Goal: Transaction & Acquisition: Purchase product/service

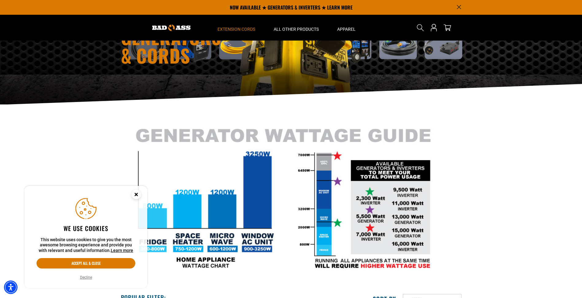
scroll to position [41, 0]
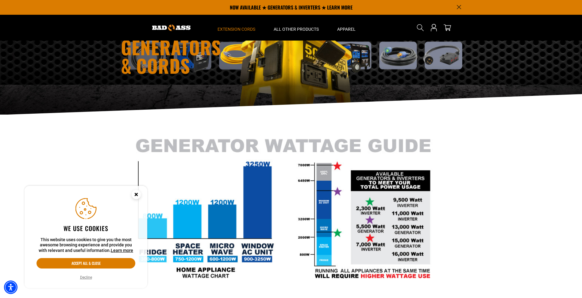
click at [136, 193] on g "Close this option" at bounding box center [136, 194] width 2 height 2
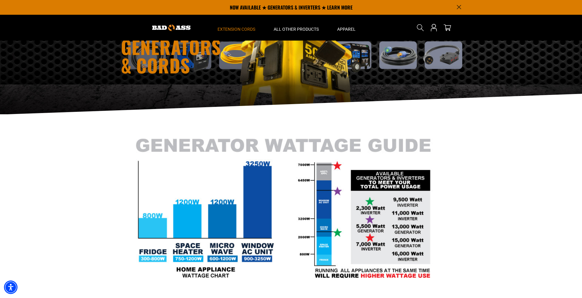
scroll to position [0, 0]
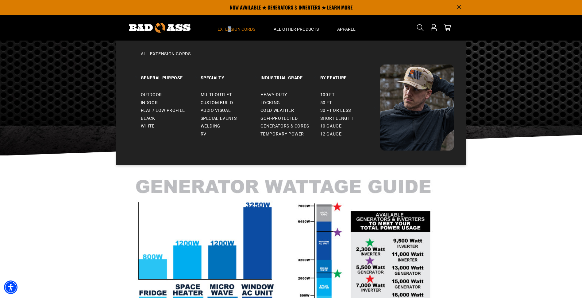
click at [231, 29] on span "Extension Cords" at bounding box center [237, 29] width 38 height 6
click at [154, 104] on span "Indoor" at bounding box center [149, 103] width 17 height 6
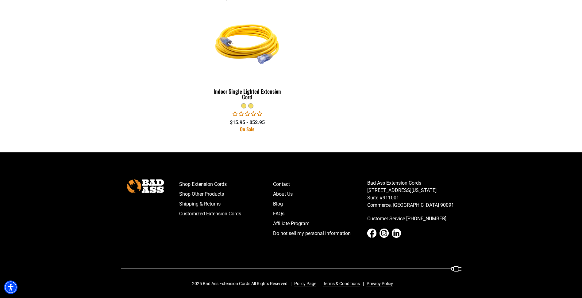
scroll to position [322, 0]
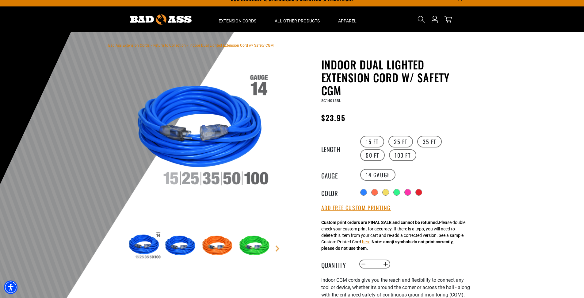
scroll to position [10, 0]
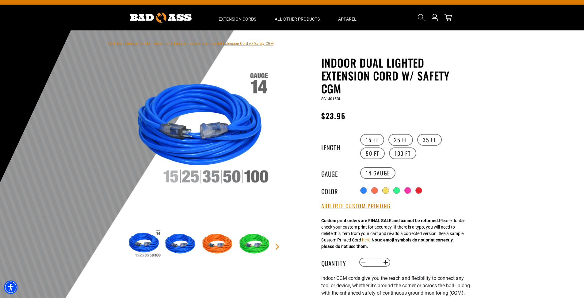
click at [153, 245] on img at bounding box center [144, 244] width 36 height 36
drag, startPoint x: 179, startPoint y: 253, endPoint x: 178, endPoint y: 248, distance: 5.0
click at [178, 248] on img at bounding box center [182, 244] width 36 height 36
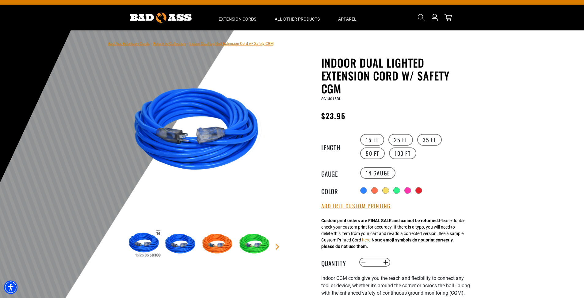
click at [181, 248] on img at bounding box center [182, 244] width 36 height 36
click at [127, 249] on img at bounding box center [144, 244] width 36 height 36
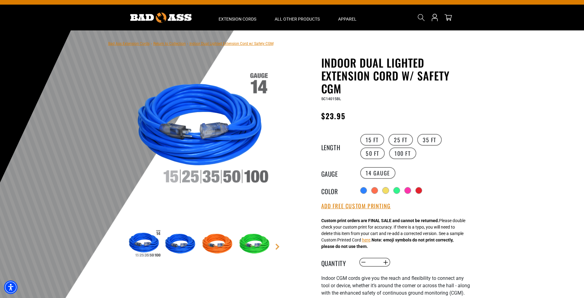
click at [210, 242] on img at bounding box center [219, 244] width 36 height 36
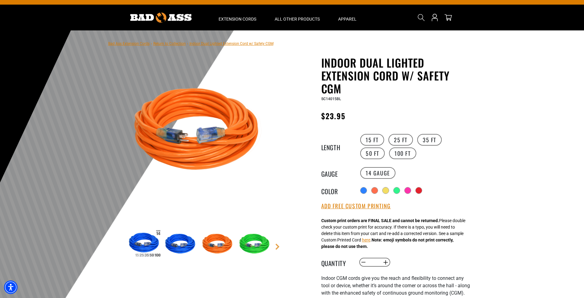
click at [252, 239] on img at bounding box center [256, 244] width 36 height 36
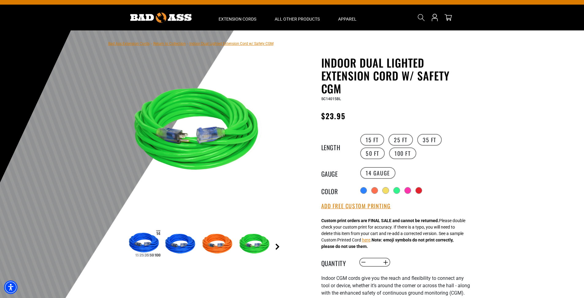
click at [277, 247] on link "Next" at bounding box center [278, 246] width 6 height 6
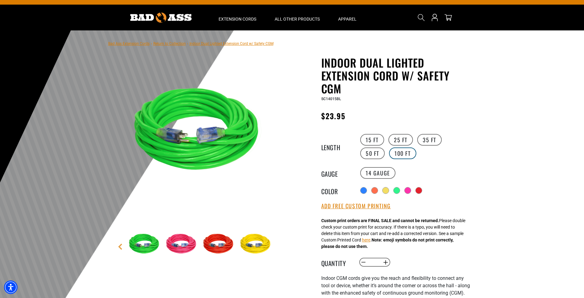
click at [389, 150] on label "100 FT" at bounding box center [402, 153] width 27 height 12
